Goal: Find specific page/section

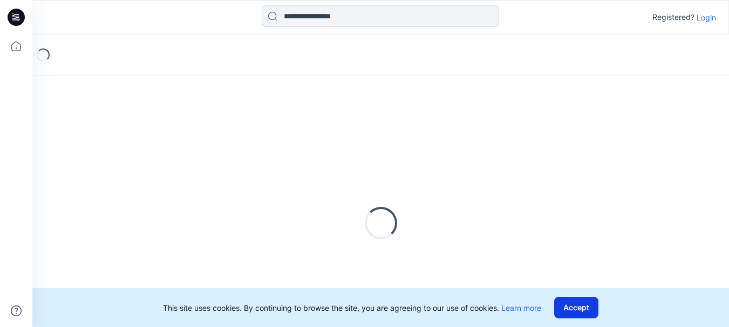
click at [578, 310] on button "Accept" at bounding box center [576, 308] width 44 height 22
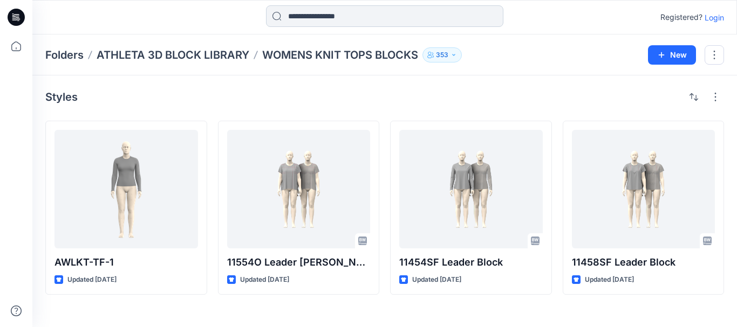
click at [332, 17] on input at bounding box center [384, 16] width 237 height 22
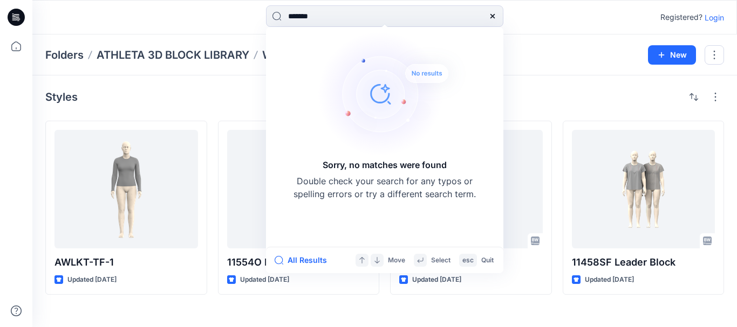
type input "*******"
click at [494, 16] on icon at bounding box center [492, 16] width 9 height 9
click at [558, 17] on div "Sorry, no matches were found Double check your search for any typos or spelling…" at bounding box center [384, 17] width 352 height 24
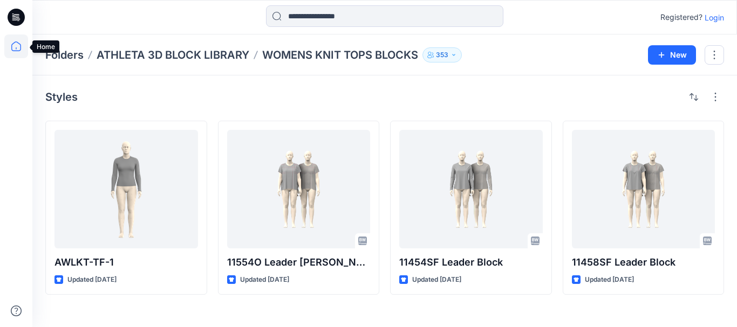
click at [14, 44] on icon at bounding box center [16, 47] width 24 height 24
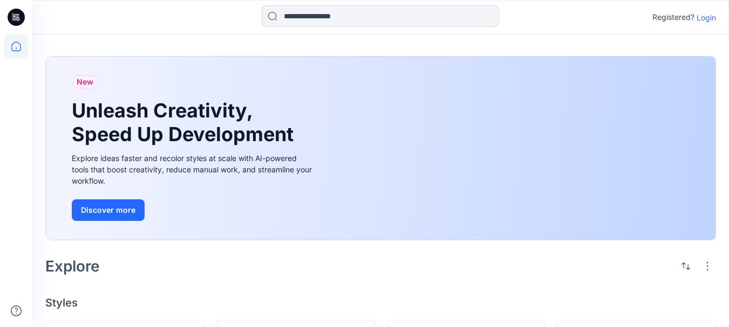
click at [13, 20] on icon at bounding box center [14, 19] width 5 height 1
click at [13, 22] on icon at bounding box center [16, 17] width 17 height 17
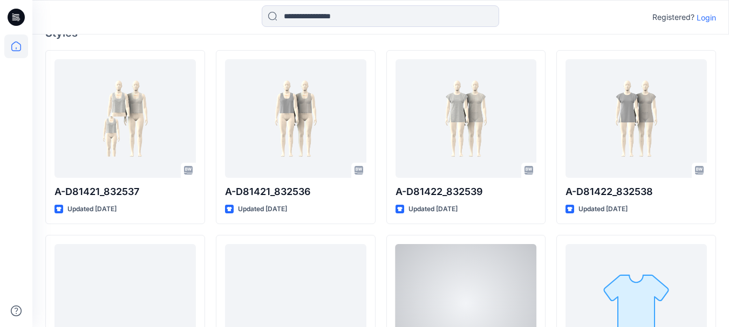
scroll to position [270, 0]
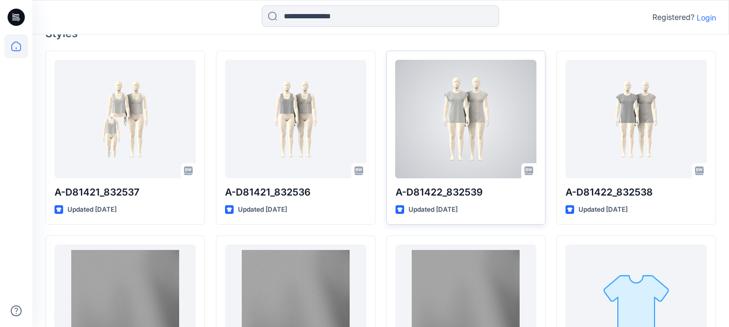
click at [453, 132] on div at bounding box center [465, 119] width 141 height 119
